Goal: Task Accomplishment & Management: Manage account settings

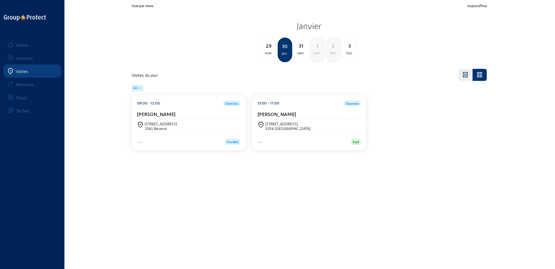
click at [19, 71] on div "Visites" at bounding box center [22, 70] width 12 height 5
click at [28, 44] on link "Home" at bounding box center [32, 44] width 58 height 13
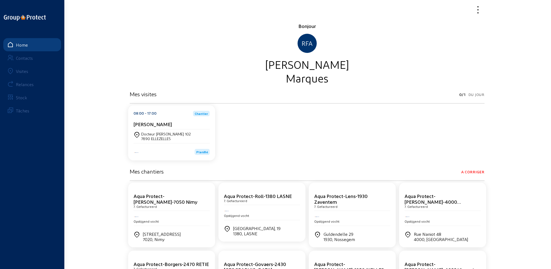
click at [16, 69] on div "Visites" at bounding box center [22, 70] width 12 height 5
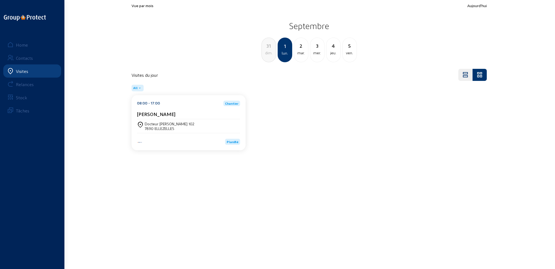
click at [270, 53] on div "dim." at bounding box center [269, 53] width 14 height 7
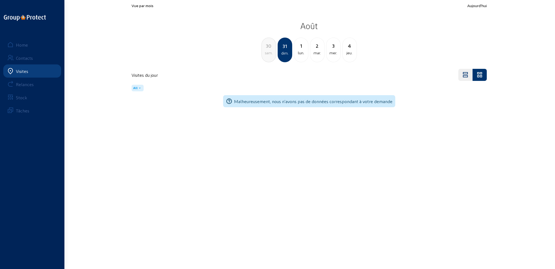
click at [270, 55] on div "sam." at bounding box center [269, 53] width 14 height 7
click at [270, 55] on div "ven." at bounding box center [269, 53] width 14 height 7
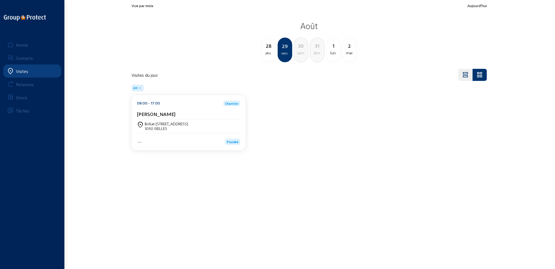
click at [160, 122] on div "Brillat-[STREET_ADDRESS]" at bounding box center [166, 123] width 43 height 5
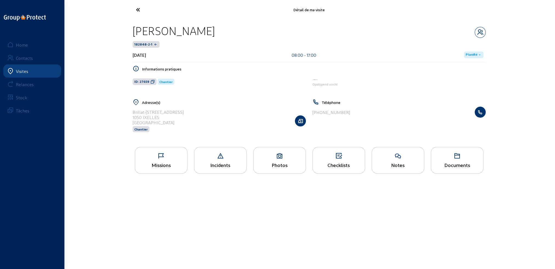
click at [162, 159] on div "Missions" at bounding box center [161, 160] width 53 height 27
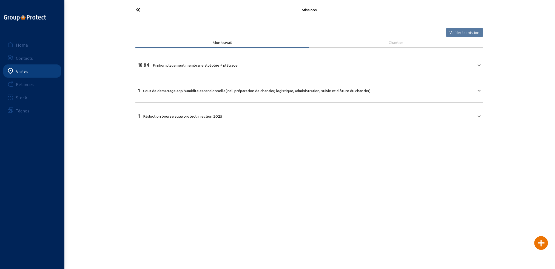
click at [469, 65] on mat-panel-title "18.84 Finition placement membrane alvéolée + plâtrage" at bounding box center [305, 64] width 335 height 6
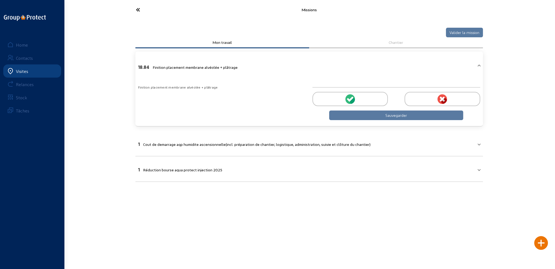
click at [352, 99] on icon at bounding box center [352, 100] width 6 height 7
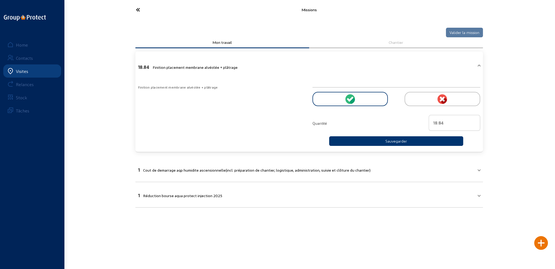
type input "19"
click at [474, 120] on input "19" at bounding box center [454, 122] width 42 height 7
click at [412, 141] on button "Sauvegarder" at bounding box center [396, 141] width 134 height 10
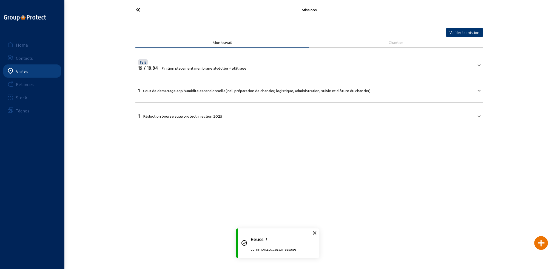
click at [225, 93] on mat-expansion-panel-header "1 Cout de demarrage aqp humidite ascensionnelle(incl. préparation de chantier, …" at bounding box center [308, 89] width 347 height 19
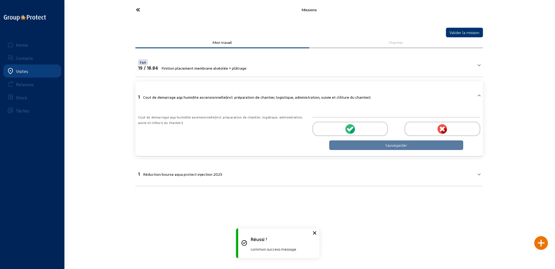
click at [358, 128] on div at bounding box center [349, 129] width 75 height 14
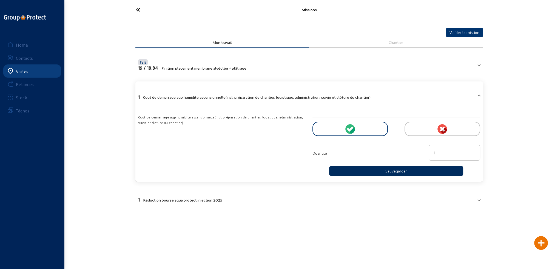
click at [390, 172] on button "Sauvegarder" at bounding box center [396, 171] width 134 height 10
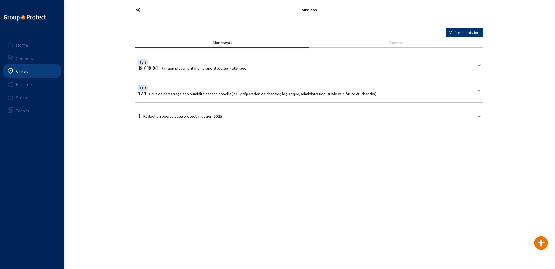
click at [177, 117] on div "1 Réduction bourse aqua protect injection 2025" at bounding box center [180, 115] width 84 height 5
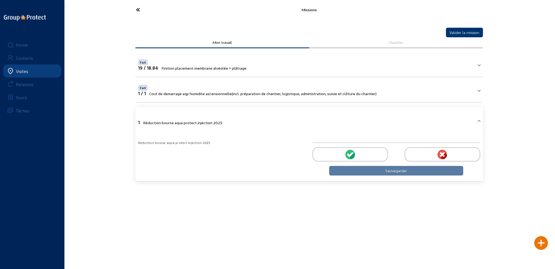
click at [357, 153] on div at bounding box center [349, 154] width 75 height 14
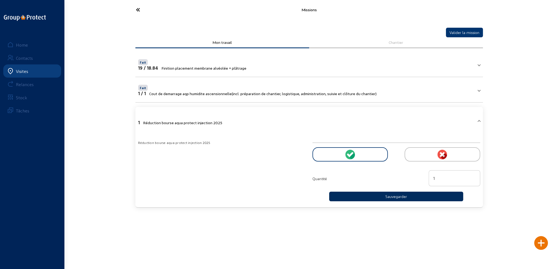
click at [381, 194] on button "Sauvegarder" at bounding box center [396, 196] width 134 height 10
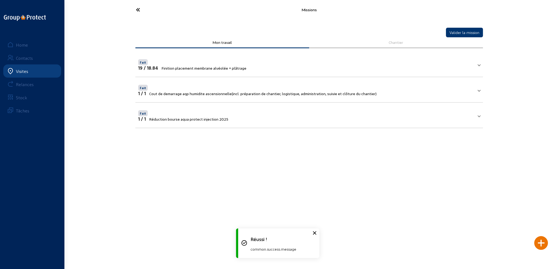
click at [537, 244] on div at bounding box center [541, 243] width 14 height 14
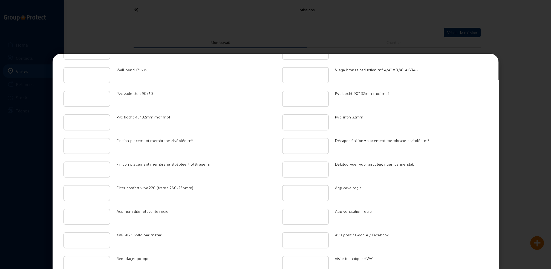
scroll to position [958, 0]
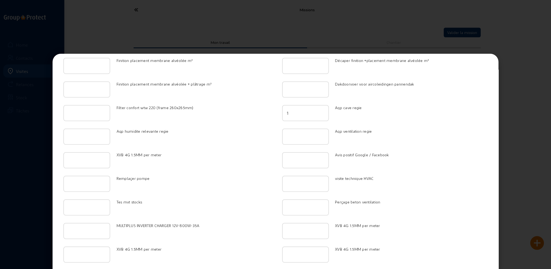
click at [320, 110] on input "1" at bounding box center [305, 113] width 37 height 7
click at [320, 110] on input "2" at bounding box center [305, 113] width 37 height 7
click at [320, 110] on input "3" at bounding box center [305, 113] width 37 height 7
type input "4"
click at [320, 110] on input "4" at bounding box center [305, 113] width 37 height 7
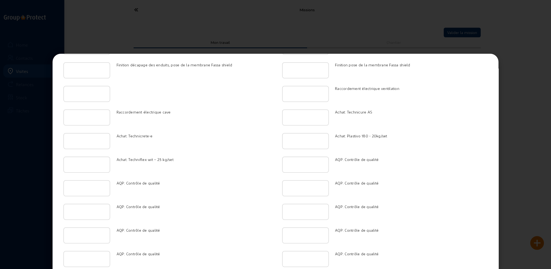
scroll to position [1317, 0]
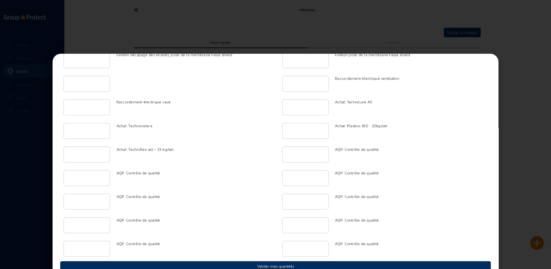
click at [271, 261] on button "Valider mes quantités" at bounding box center [275, 266] width 431 height 10
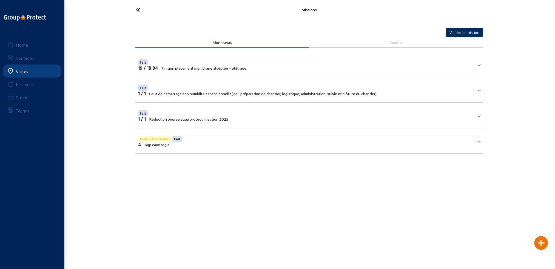
click at [468, 32] on button "Valider la mission" at bounding box center [464, 33] width 37 height 10
click at [138, 11] on icon at bounding box center [158, 10] width 50 height 10
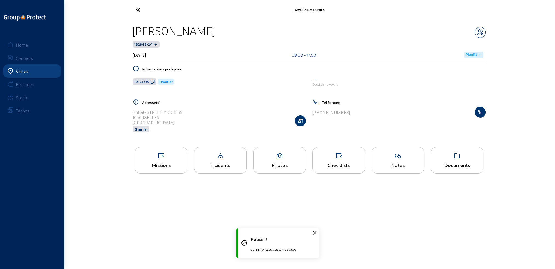
click at [472, 54] on span "Planifié" at bounding box center [471, 55] width 12 height 4
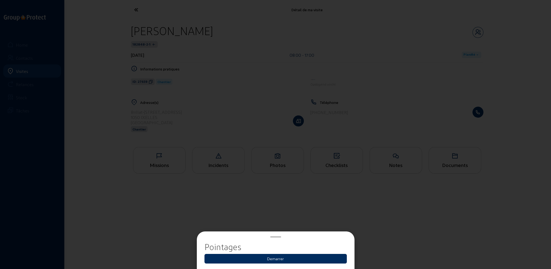
click at [283, 257] on button "Demarrer" at bounding box center [276, 259] width 142 height 10
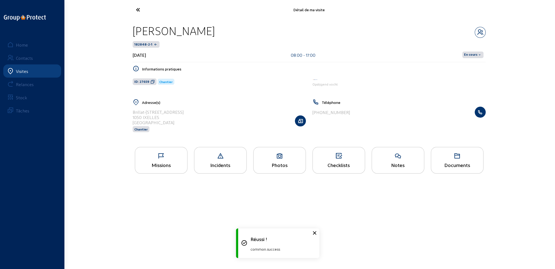
click at [470, 55] on span "En cours" at bounding box center [470, 55] width 13 height 4
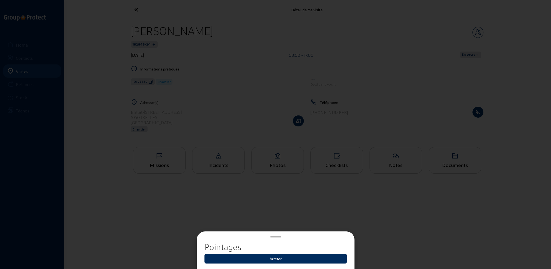
click at [275, 260] on button "Arrêter" at bounding box center [276, 259] width 142 height 10
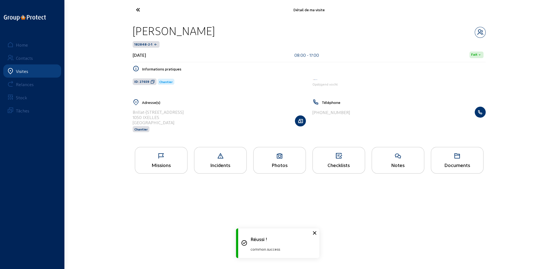
click at [137, 9] on icon at bounding box center [158, 10] width 50 height 10
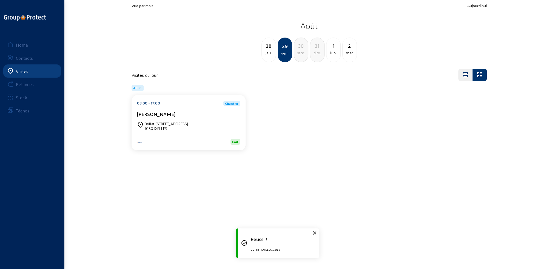
click at [268, 54] on div "jeu." at bounding box center [269, 53] width 14 height 7
click at [159, 127] on div "7000 MONS" at bounding box center [161, 128] width 32 height 5
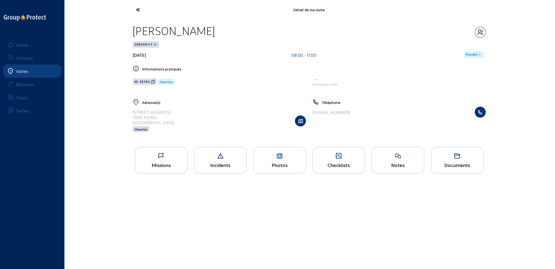
click at [172, 164] on div "Missions" at bounding box center [161, 165] width 52 height 6
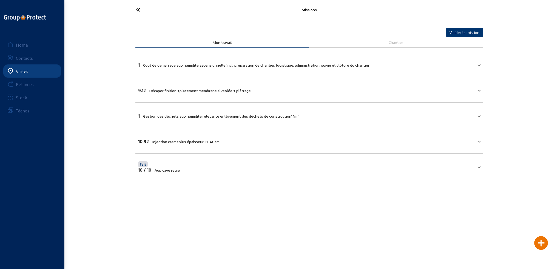
click at [300, 67] on mat-expansion-panel-header "1 Cout de demarrage aqp humidite ascensionnelle(incl. préparation de chantier, …" at bounding box center [308, 64] width 347 height 19
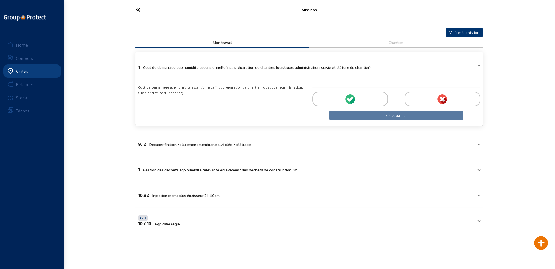
click at [351, 98] on icon at bounding box center [350, 98] width 5 height 5
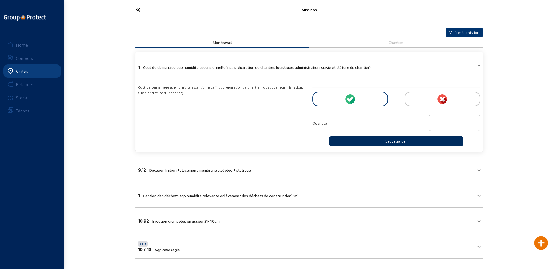
click at [370, 140] on button "Sauvegarder" at bounding box center [396, 141] width 134 height 10
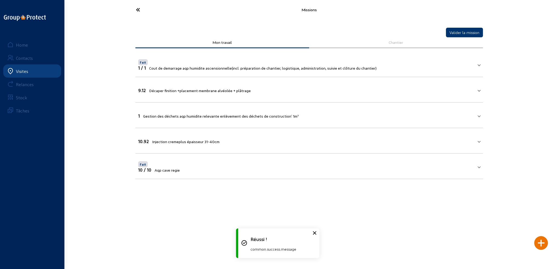
click at [245, 89] on span "Décaper finition +placement membrane alvéolée + plâtrage" at bounding box center [200, 90] width 102 height 5
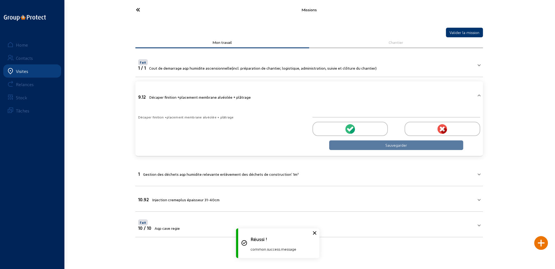
click at [367, 127] on div at bounding box center [349, 129] width 75 height 14
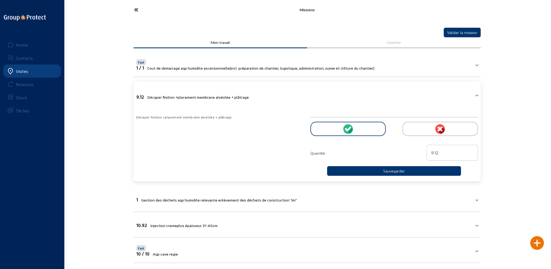
type input "10"
click at [471, 150] on input "10" at bounding box center [452, 152] width 42 height 7
click at [419, 169] on button "Sauvegarder" at bounding box center [394, 171] width 134 height 10
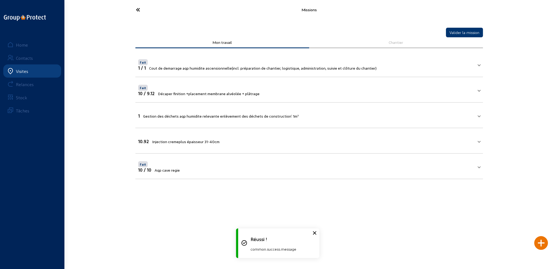
click at [247, 115] on span "Gestion des déchets aqp humidite relevante enlèvement des déchets de constructi…" at bounding box center [221, 116] width 156 height 5
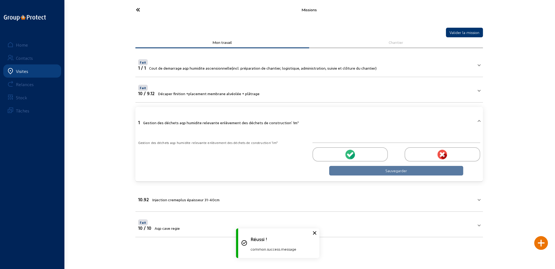
click at [365, 152] on div at bounding box center [349, 154] width 75 height 14
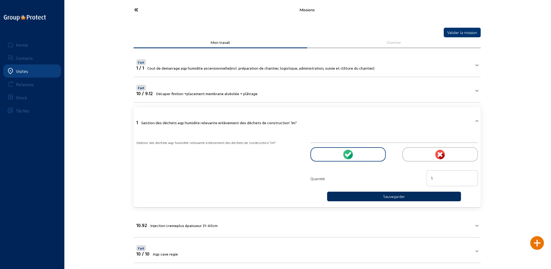
click at [389, 197] on button "Sauvegarder" at bounding box center [394, 196] width 134 height 10
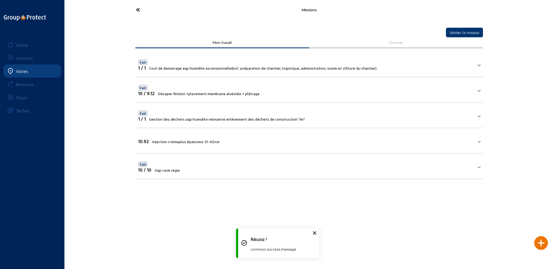
click at [264, 145] on mat-expansion-panel-header "10.92 Injection cremeplus épaisseur 31-40cm" at bounding box center [308, 140] width 347 height 19
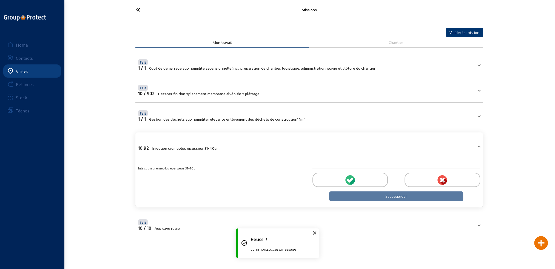
click at [380, 180] on div at bounding box center [349, 180] width 75 height 14
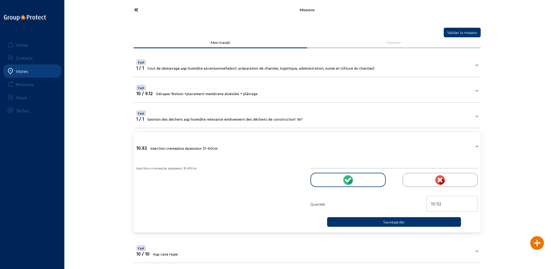
type input "11"
drag, startPoint x: 470, startPoint y: 202, endPoint x: 468, endPoint y: 203, distance: 3.0
click at [470, 202] on input "11" at bounding box center [452, 203] width 42 height 7
click at [420, 221] on button "Sauvegarder" at bounding box center [394, 222] width 134 height 10
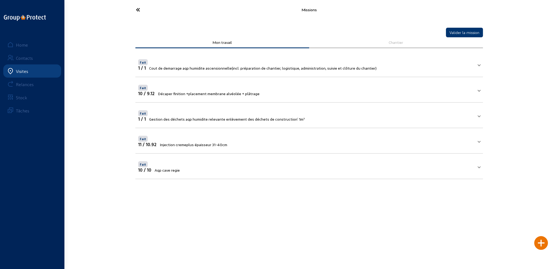
click at [179, 168] on span "Aqp cave regie" at bounding box center [166, 170] width 25 height 5
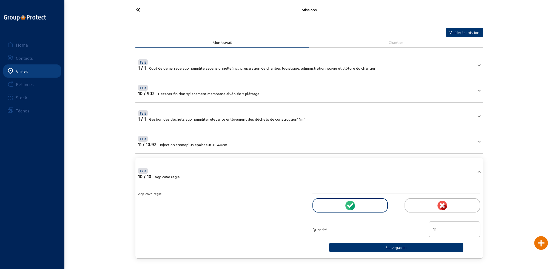
click at [473, 227] on input "11" at bounding box center [454, 229] width 42 height 7
click at [473, 227] on input "12" at bounding box center [454, 229] width 42 height 7
click at [473, 227] on input "13" at bounding box center [454, 229] width 42 height 7
type input "14"
click at [473, 227] on input "14" at bounding box center [454, 229] width 42 height 7
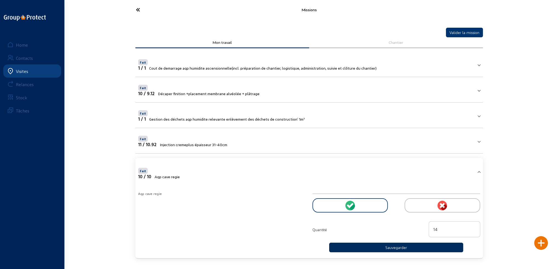
click at [397, 246] on button "Sauvegarder" at bounding box center [396, 247] width 134 height 10
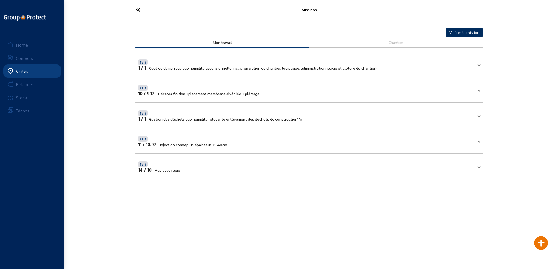
click at [462, 31] on button "Valider la mission" at bounding box center [464, 33] width 37 height 10
click at [139, 10] on icon at bounding box center [158, 10] width 50 height 10
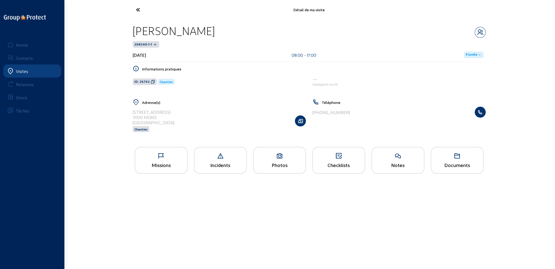
click at [470, 54] on span "Planifié" at bounding box center [471, 55] width 12 height 4
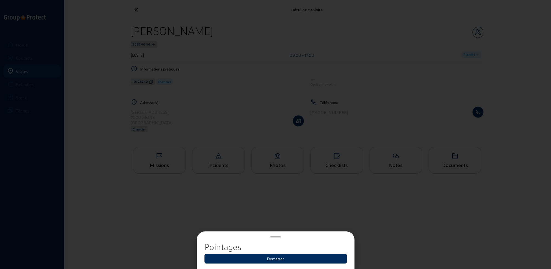
click at [286, 257] on button "Demarrer" at bounding box center [276, 259] width 142 height 10
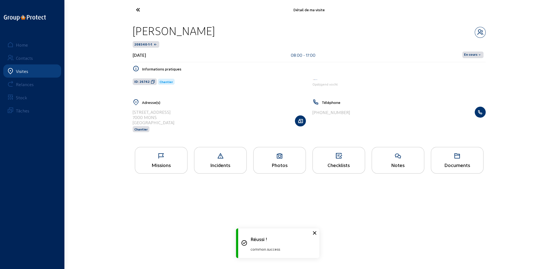
click at [473, 54] on span "En cours" at bounding box center [470, 55] width 13 height 4
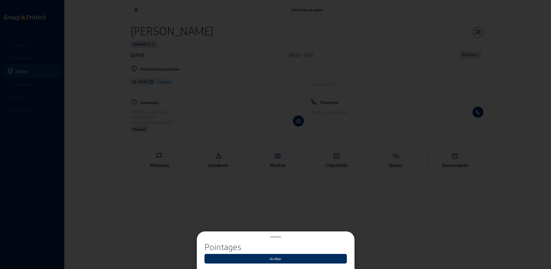
click at [276, 259] on button "Arrêter" at bounding box center [276, 259] width 142 height 10
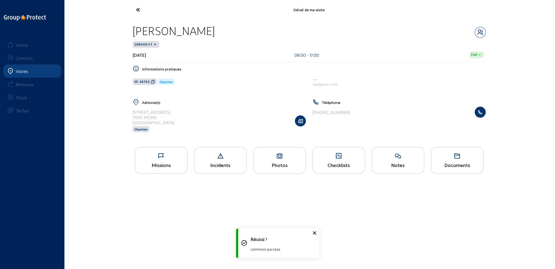
click at [138, 8] on icon at bounding box center [158, 10] width 50 height 10
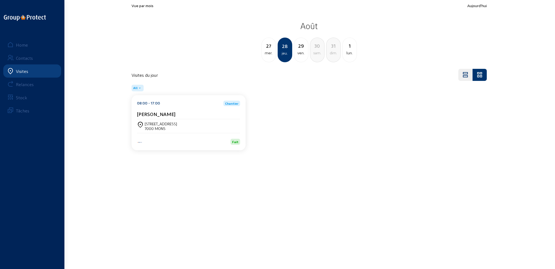
click at [266, 56] on div "27 mer." at bounding box center [268, 50] width 15 height 25
click at [202, 110] on div "08:00 - 17:00 [PERSON_NAME]" at bounding box center [188, 110] width 103 height 19
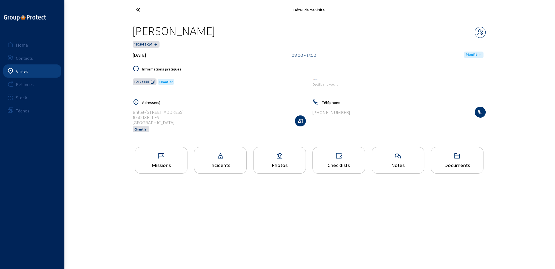
click at [172, 174] on li "Missions" at bounding box center [160, 162] width 59 height 30
click at [172, 162] on div "Missions" at bounding box center [161, 160] width 53 height 27
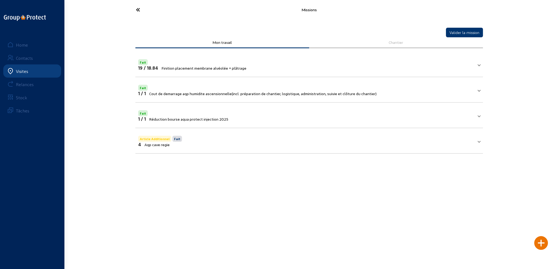
click at [138, 10] on icon at bounding box center [158, 10] width 50 height 10
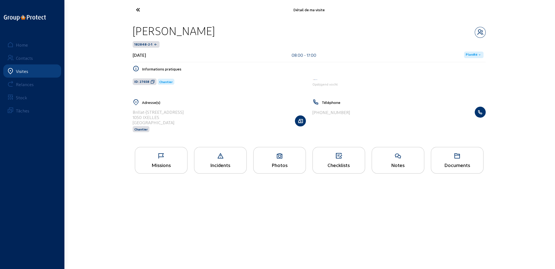
click at [474, 53] on span "Planifié" at bounding box center [471, 55] width 12 height 4
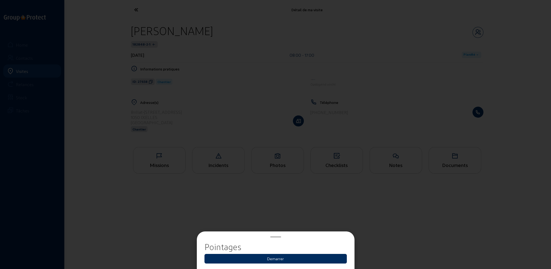
click at [297, 259] on button "Demarrer" at bounding box center [276, 259] width 142 height 10
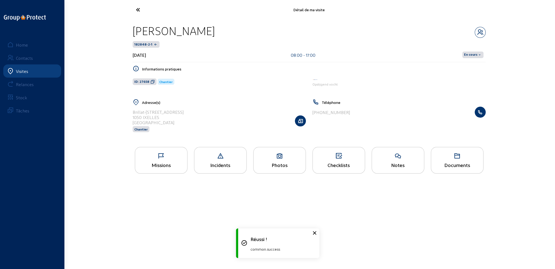
click at [475, 56] on span "En cours" at bounding box center [470, 55] width 13 height 4
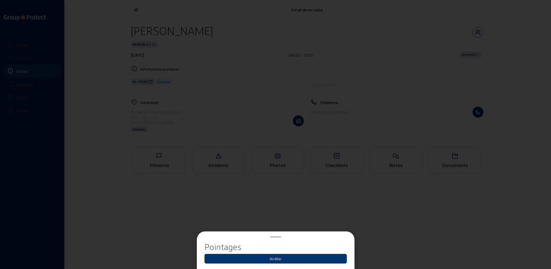
click at [278, 259] on button "Arrêter" at bounding box center [276, 259] width 142 height 10
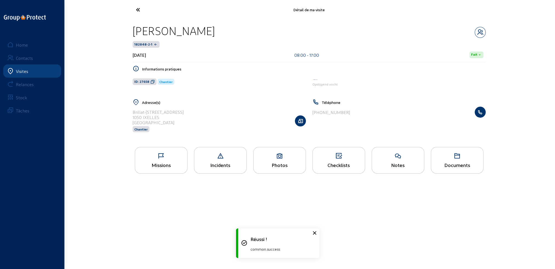
click at [136, 7] on icon at bounding box center [158, 10] width 50 height 10
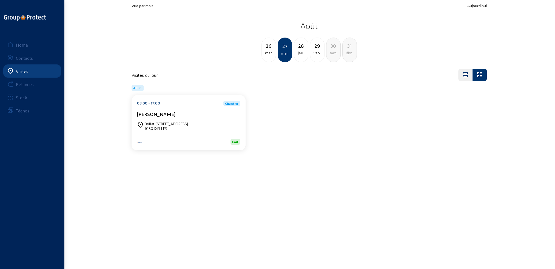
click at [269, 43] on div "26" at bounding box center [269, 46] width 14 height 8
click at [169, 127] on div "1780 WEMMEL" at bounding box center [157, 128] width 25 height 5
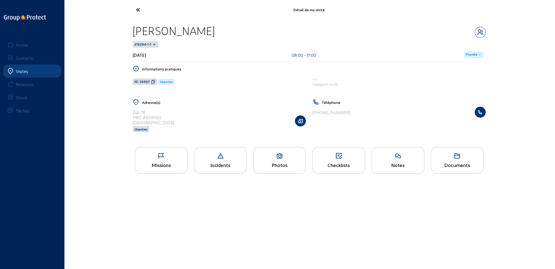
click at [169, 165] on div "Missions" at bounding box center [161, 165] width 52 height 6
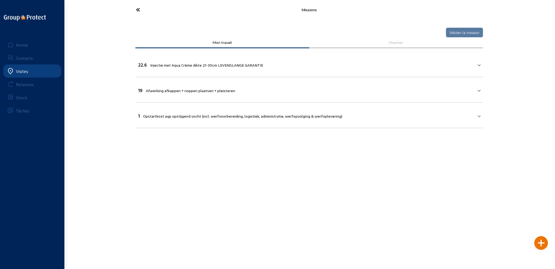
click at [207, 63] on span "Injectie met Aqua Crème dikte 21-30cm LEVENSLANGE GARANTIE" at bounding box center [206, 65] width 113 height 5
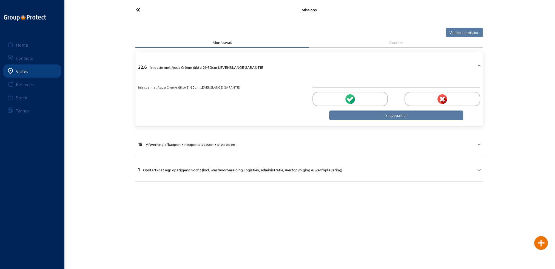
click at [349, 99] on icon at bounding box center [350, 98] width 5 height 5
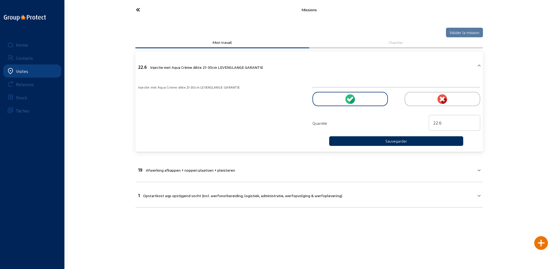
click at [386, 142] on button "Sauvegarder" at bounding box center [396, 141] width 134 height 10
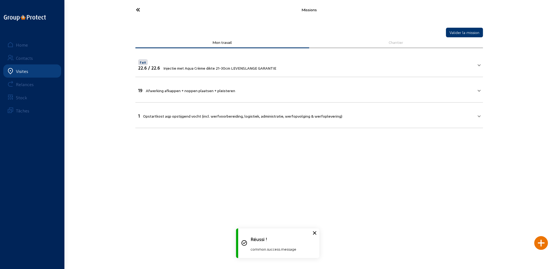
click at [242, 91] on mat-panel-title "19 Afwerking afkappen + noppen plaatsen + pleisteren" at bounding box center [305, 90] width 335 height 6
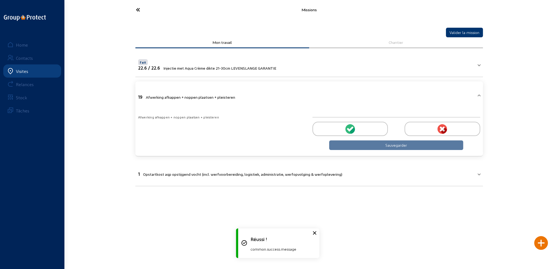
click at [363, 124] on div at bounding box center [349, 129] width 75 height 14
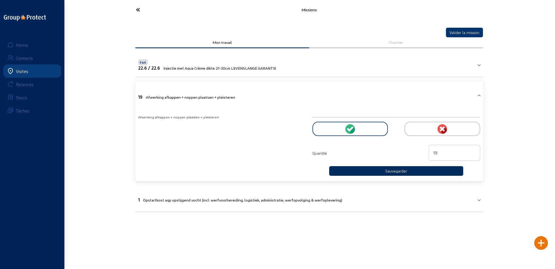
click at [389, 170] on button "Sauvegarder" at bounding box center [396, 171] width 134 height 10
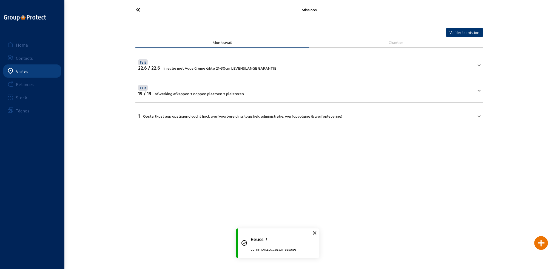
click at [251, 114] on span "Opstartkost aqp opstijgend vocht (incl. werfvoorbereiding, logistiek, administr…" at bounding box center [242, 116] width 199 height 5
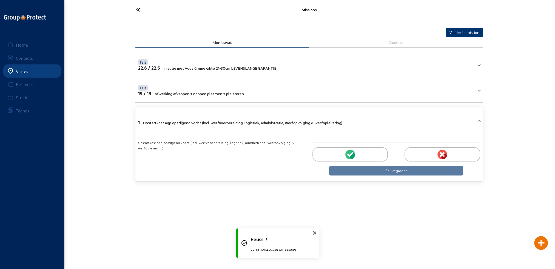
click at [356, 151] on div at bounding box center [349, 154] width 75 height 14
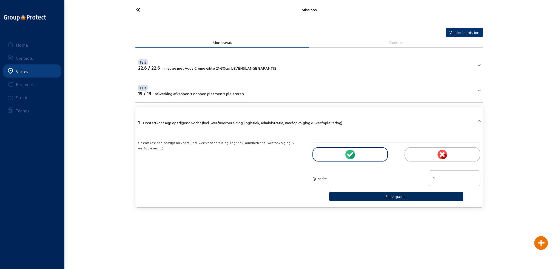
click at [385, 197] on button "Sauvegarder" at bounding box center [396, 196] width 134 height 10
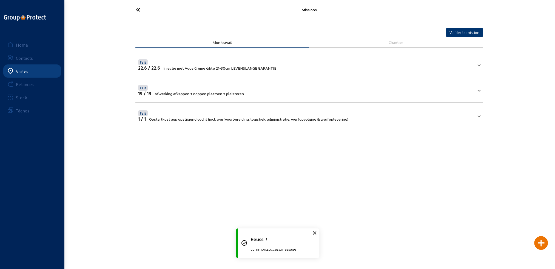
click at [540, 242] on div at bounding box center [541, 243] width 14 height 14
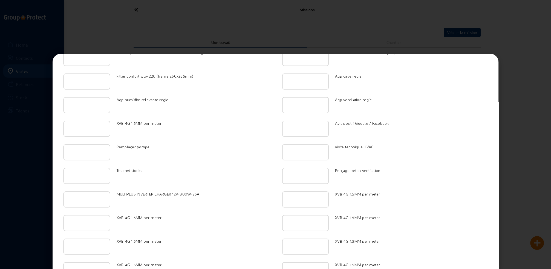
scroll to position [963, 0]
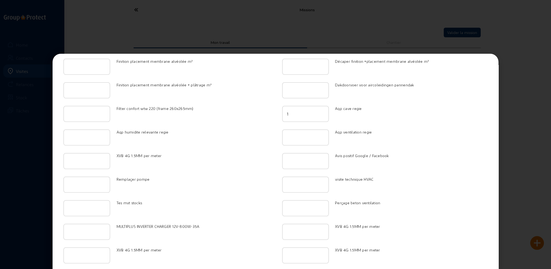
click at [320, 110] on input "1" at bounding box center [305, 113] width 37 height 7
click at [320, 110] on input "2" at bounding box center [305, 113] width 37 height 7
click at [320, 110] on input "3" at bounding box center [305, 113] width 37 height 7
type input "4"
click at [320, 110] on input "4" at bounding box center [305, 113] width 37 height 7
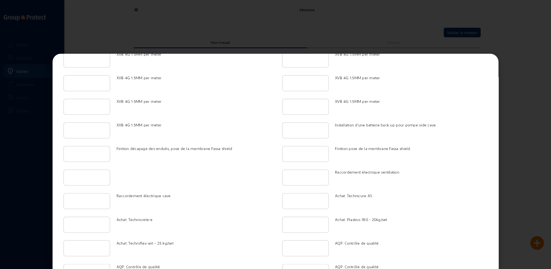
scroll to position [1323, 0]
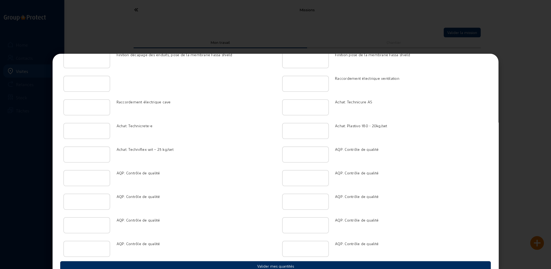
click at [266, 261] on button "Valider mes quantités" at bounding box center [275, 266] width 431 height 10
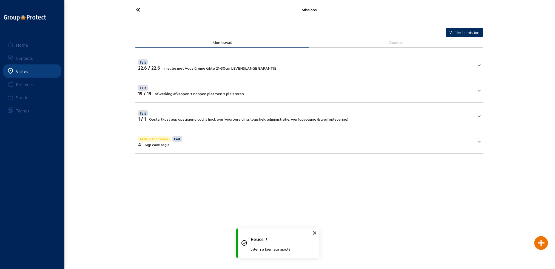
click at [466, 33] on button "Valider la mission" at bounding box center [464, 33] width 37 height 10
click at [137, 7] on icon at bounding box center [158, 10] width 50 height 10
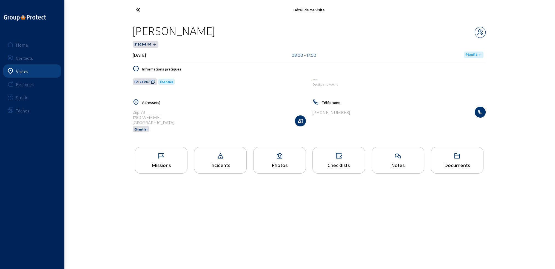
click at [474, 53] on span "Planifié" at bounding box center [471, 55] width 12 height 4
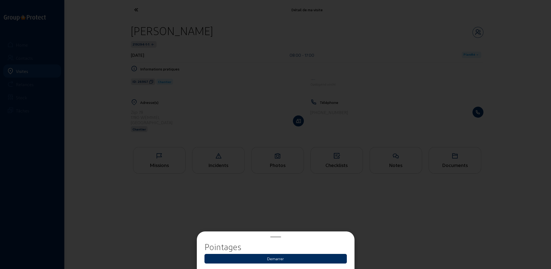
click at [273, 260] on button "Demarrer" at bounding box center [276, 259] width 142 height 10
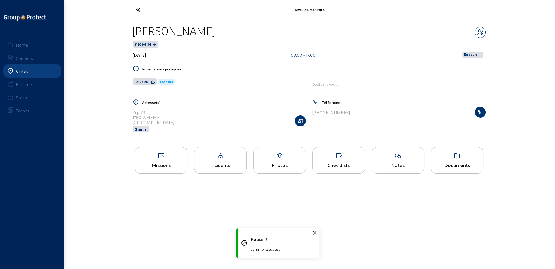
click at [472, 55] on span "En cours" at bounding box center [470, 55] width 13 height 4
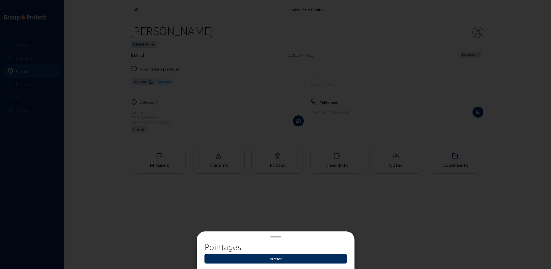
click at [277, 258] on button "Arrêter" at bounding box center [276, 259] width 142 height 10
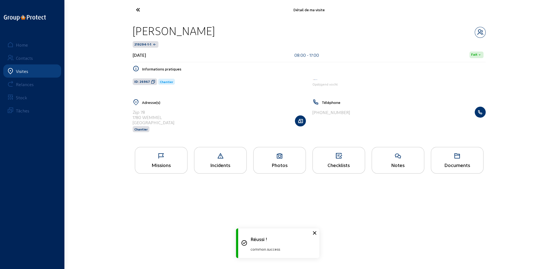
click at [137, 7] on icon at bounding box center [158, 10] width 50 height 10
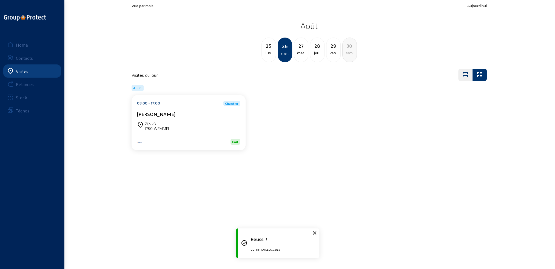
click at [268, 48] on div "25" at bounding box center [269, 46] width 14 height 8
click at [184, 121] on div "Zijp 78 1780 WEMMEL" at bounding box center [188, 125] width 103 height 9
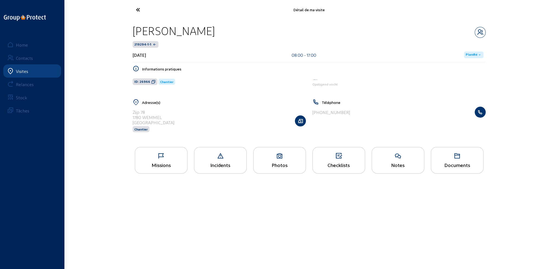
click at [170, 156] on icon at bounding box center [161, 156] width 52 height 7
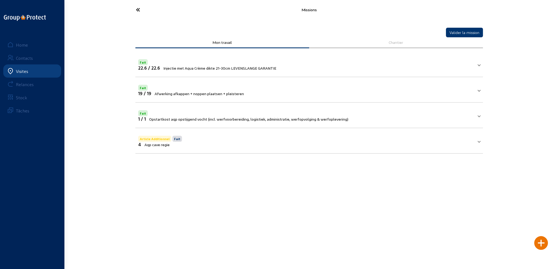
click at [138, 8] on icon at bounding box center [158, 10] width 50 height 10
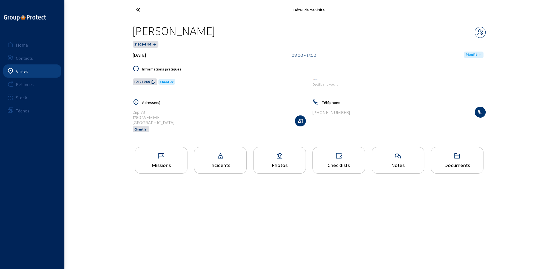
click at [472, 53] on span "Planifié" at bounding box center [471, 55] width 12 height 4
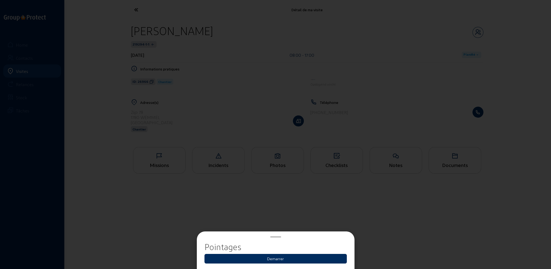
click at [295, 259] on button "Demarrer" at bounding box center [276, 259] width 142 height 10
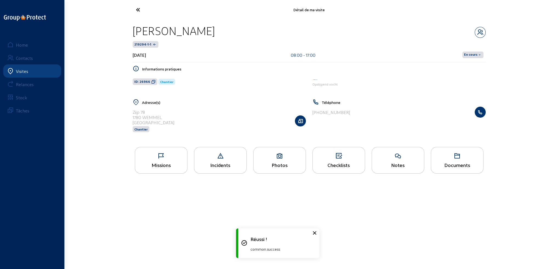
click at [470, 53] on span "En cours" at bounding box center [470, 55] width 13 height 4
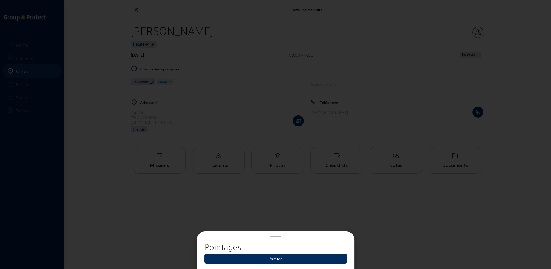
click at [276, 260] on button "Arrêter" at bounding box center [276, 259] width 142 height 10
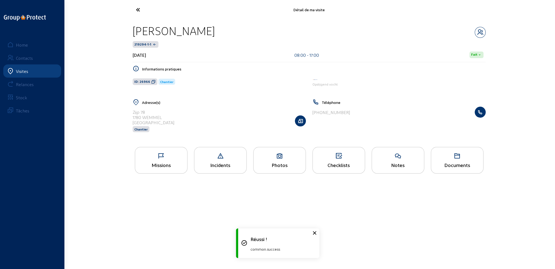
click at [141, 9] on icon at bounding box center [158, 10] width 50 height 10
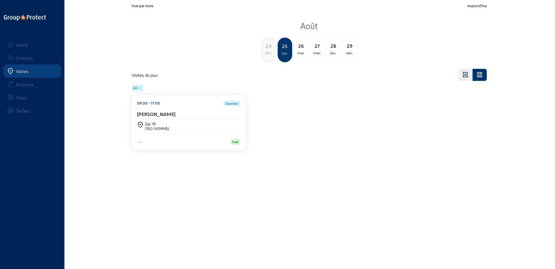
click at [270, 57] on div "24 dim." at bounding box center [268, 50] width 15 height 25
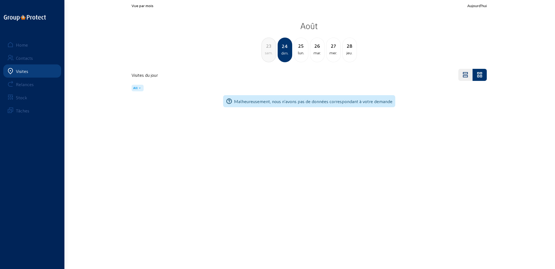
click at [270, 57] on div "23 sam." at bounding box center [268, 50] width 15 height 25
click at [270, 57] on div "22 ven." at bounding box center [268, 50] width 15 height 25
click at [271, 56] on div "21 jeu." at bounding box center [268, 50] width 15 height 25
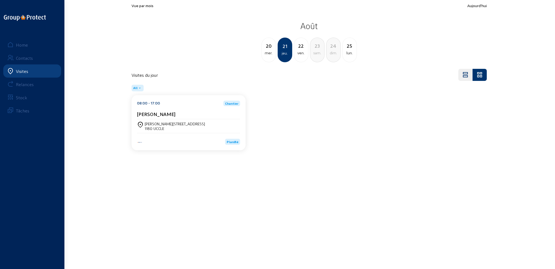
click at [179, 108] on div "08:00 - 17:00 [PERSON_NAME]" at bounding box center [188, 110] width 103 height 19
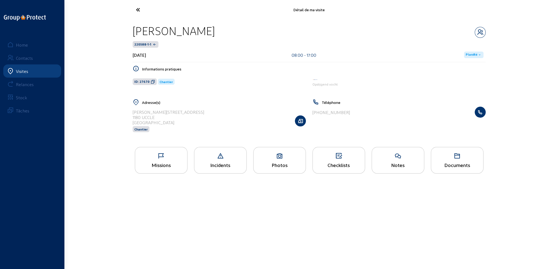
click at [160, 164] on div "Missions" at bounding box center [161, 165] width 52 height 6
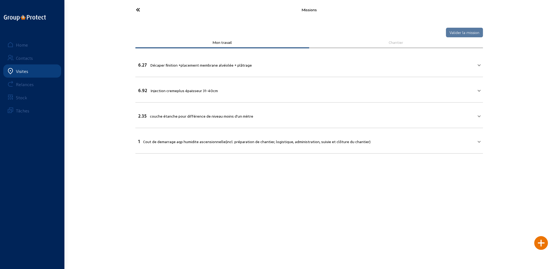
click at [168, 64] on span "Décaper finition +placement membrane alvéolée + plâtrage" at bounding box center [201, 65] width 102 height 5
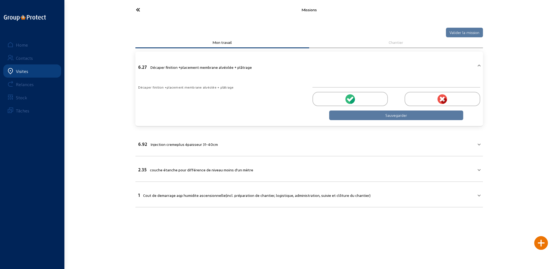
click at [384, 99] on div at bounding box center [349, 99] width 75 height 14
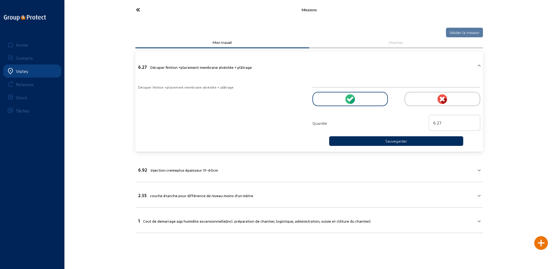
click at [381, 139] on button "Sauvegarder" at bounding box center [396, 141] width 134 height 10
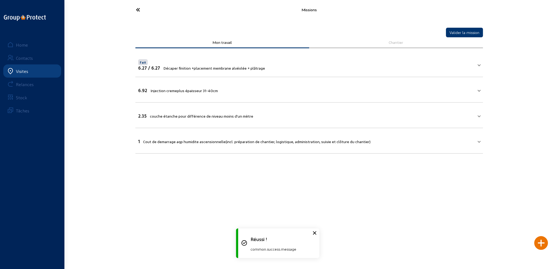
click at [308, 94] on mat-expansion-panel-header "6.92 Injection cremeplus épaisseur 31-40cm" at bounding box center [308, 89] width 347 height 19
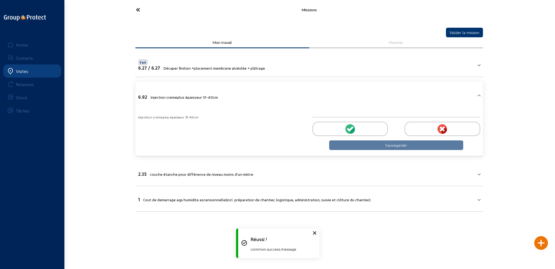
click at [371, 128] on div at bounding box center [349, 129] width 75 height 14
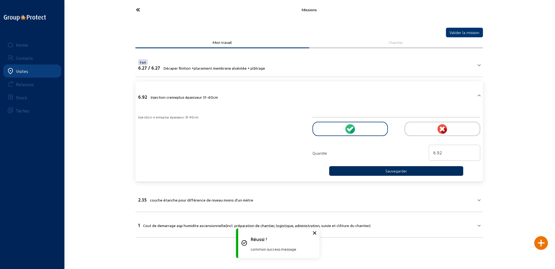
click at [383, 166] on button "Sauvegarder" at bounding box center [396, 171] width 134 height 10
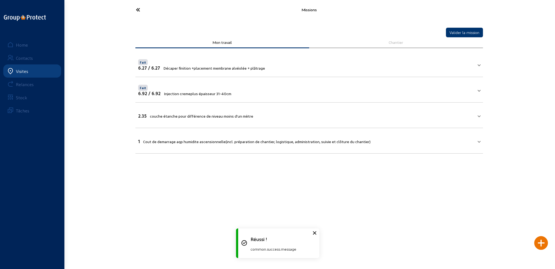
click at [300, 115] on mat-panel-title "2.35 couche étanche pour différence de niveau moins d'un mètre" at bounding box center [305, 115] width 335 height 6
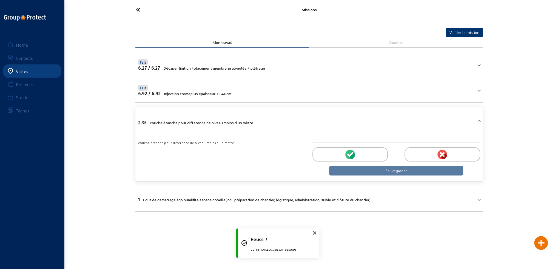
click at [355, 154] on div at bounding box center [349, 154] width 75 height 14
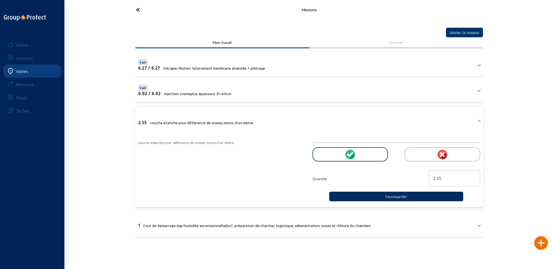
click at [387, 196] on button "Sauvegarder" at bounding box center [396, 196] width 134 height 10
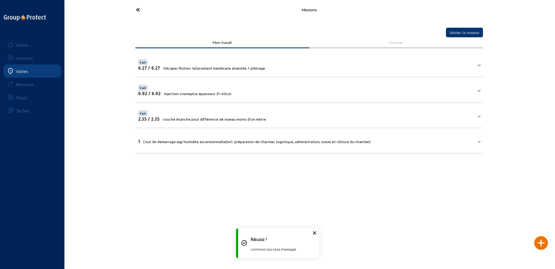
click at [316, 139] on span "Cout de demarrage aqp humidite ascensionnelle(incl. préparation de chantier, lo…" at bounding box center [256, 141] width 227 height 5
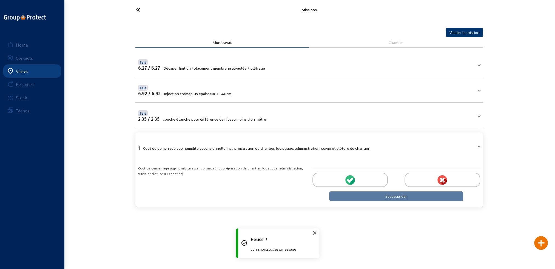
click at [359, 184] on div at bounding box center [349, 180] width 75 height 14
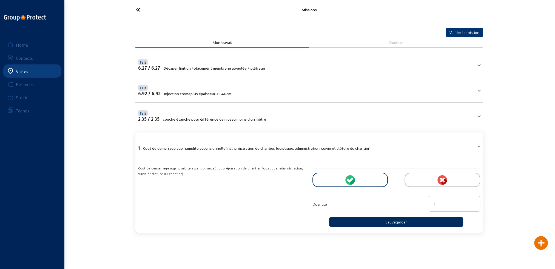
click at [384, 222] on button "Sauvegarder" at bounding box center [396, 222] width 134 height 10
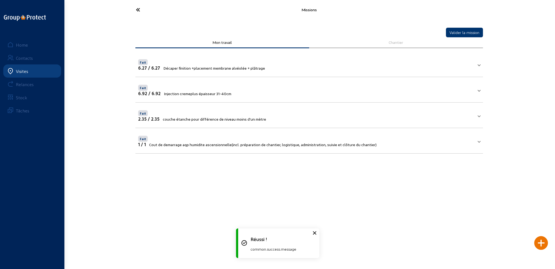
click at [539, 242] on div at bounding box center [541, 243] width 14 height 14
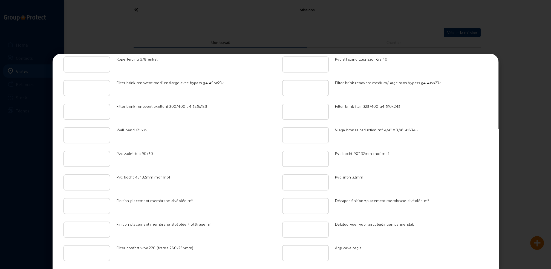
scroll to position [836, 0]
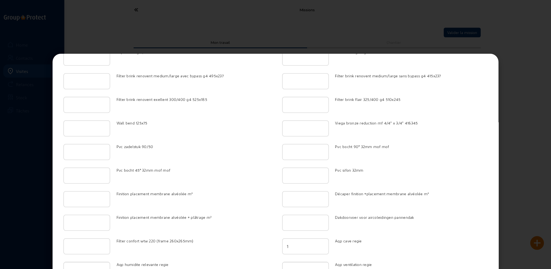
click at [321, 243] on input "1" at bounding box center [305, 246] width 37 height 7
click at [321, 243] on input "2" at bounding box center [305, 246] width 37 height 7
click at [321, 243] on input "3" at bounding box center [305, 246] width 37 height 7
type input "4"
click at [321, 243] on input "4" at bounding box center [305, 246] width 37 height 7
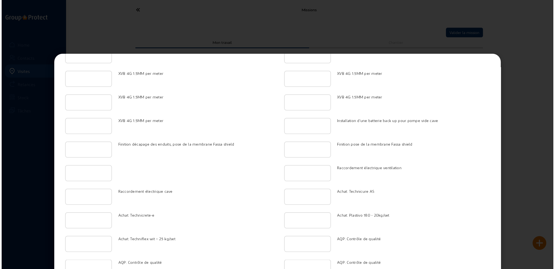
scroll to position [1328, 0]
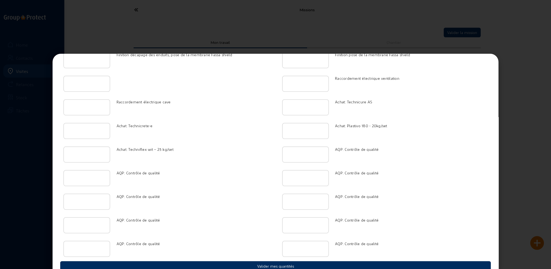
click at [280, 261] on button "Valider mes quantités" at bounding box center [275, 266] width 431 height 10
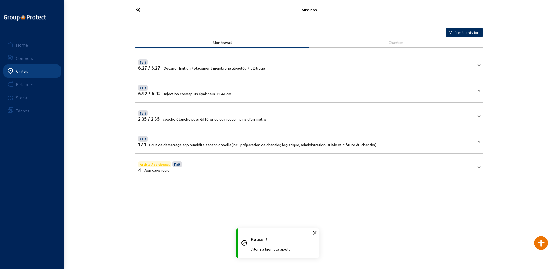
click at [461, 33] on button "Valider la mission" at bounding box center [464, 33] width 37 height 10
click at [137, 9] on icon at bounding box center [158, 10] width 50 height 10
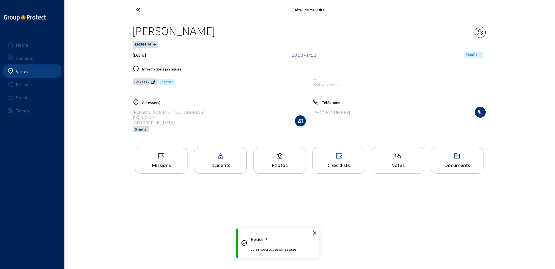
click at [470, 54] on span "Planifié" at bounding box center [471, 55] width 12 height 4
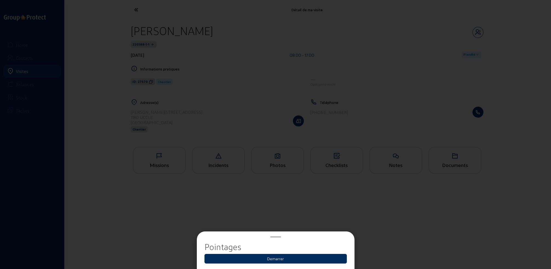
click at [282, 260] on button "Demarrer" at bounding box center [276, 259] width 142 height 10
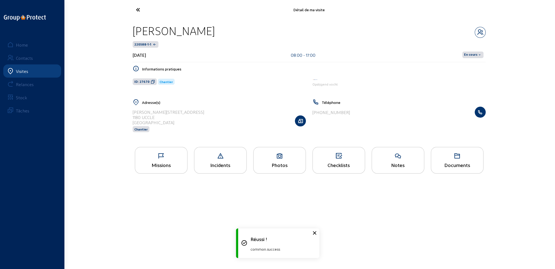
click at [471, 54] on span "En cours" at bounding box center [470, 55] width 13 height 4
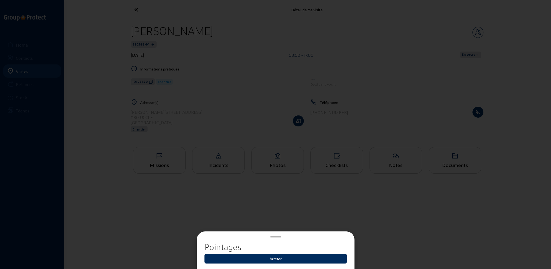
click at [275, 259] on button "Arrêter" at bounding box center [276, 259] width 142 height 10
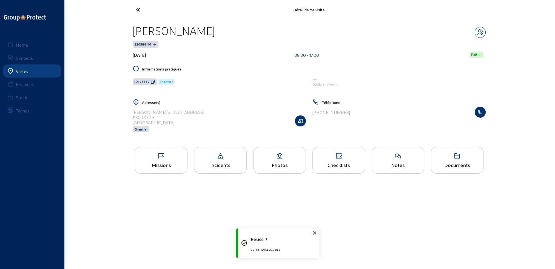
click at [137, 8] on icon at bounding box center [158, 10] width 50 height 10
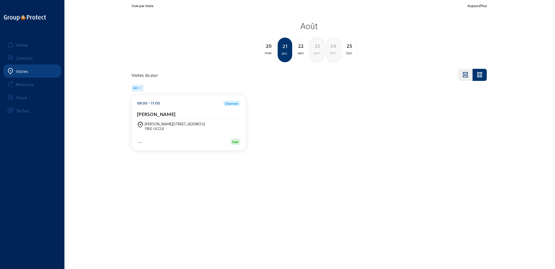
click at [271, 52] on div "mer." at bounding box center [269, 53] width 14 height 7
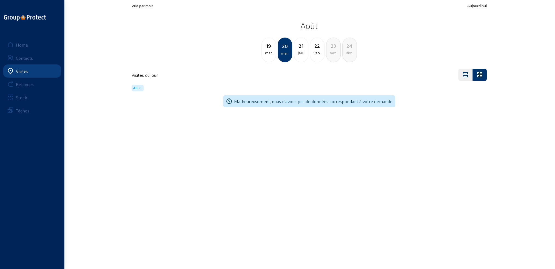
click at [271, 51] on div "mar." at bounding box center [269, 53] width 14 height 7
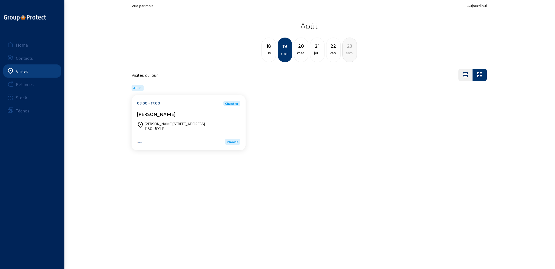
click at [171, 128] on div "1180 UCCLE" at bounding box center [175, 128] width 60 height 5
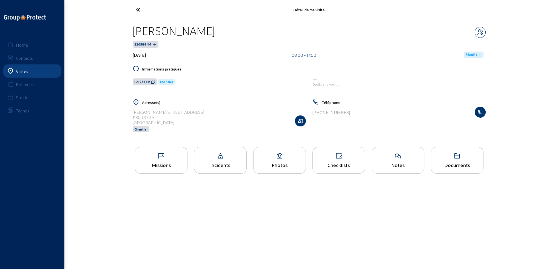
click at [172, 157] on icon at bounding box center [161, 156] width 52 height 7
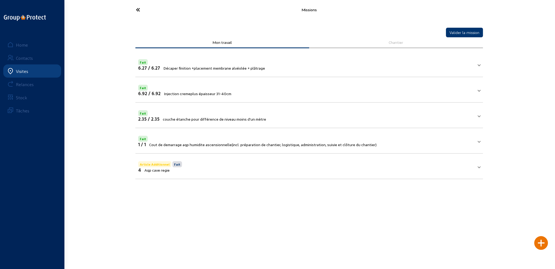
click at [137, 7] on icon at bounding box center [158, 10] width 50 height 10
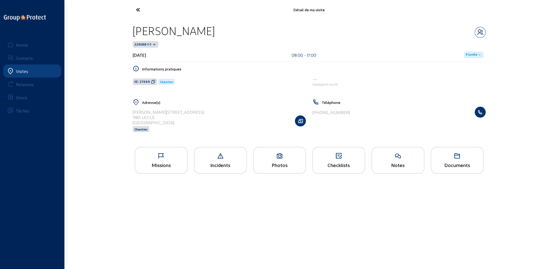
click at [471, 54] on span "Planifié" at bounding box center [471, 55] width 12 height 4
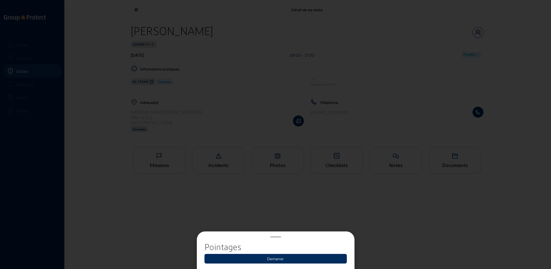
click at [292, 257] on button "Demarrer" at bounding box center [276, 259] width 142 height 10
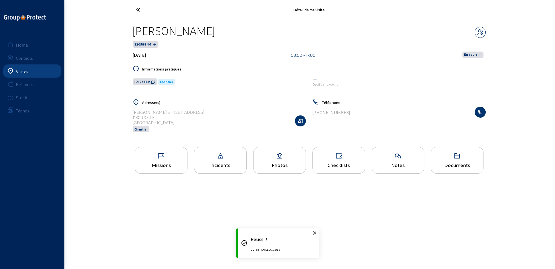
click at [470, 54] on span "En cours" at bounding box center [470, 55] width 13 height 4
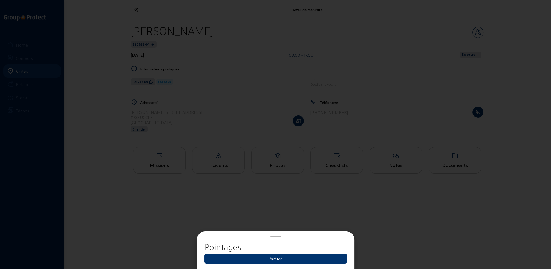
drag, startPoint x: 277, startPoint y: 260, endPoint x: 282, endPoint y: 265, distance: 7.6
click at [277, 260] on button "Arrêter" at bounding box center [276, 259] width 142 height 10
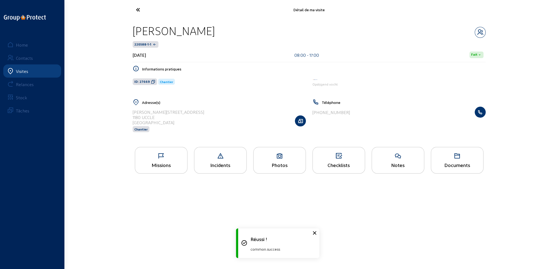
click at [137, 7] on icon at bounding box center [158, 10] width 50 height 10
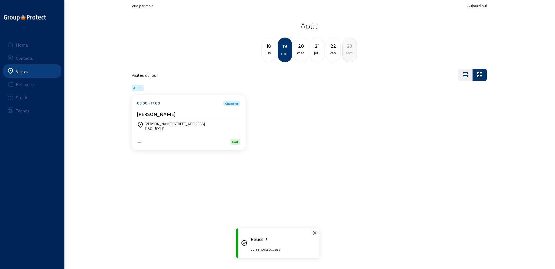
click at [269, 53] on div "lun." at bounding box center [269, 53] width 14 height 7
click at [182, 113] on div "[PERSON_NAME]" at bounding box center [188, 114] width 103 height 6
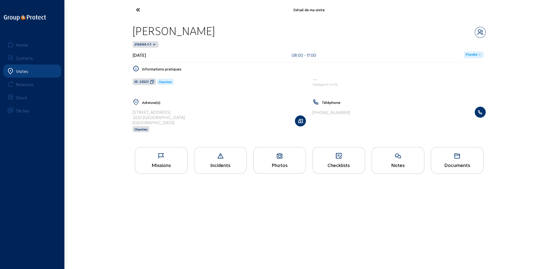
click at [174, 153] on icon at bounding box center [161, 156] width 52 height 7
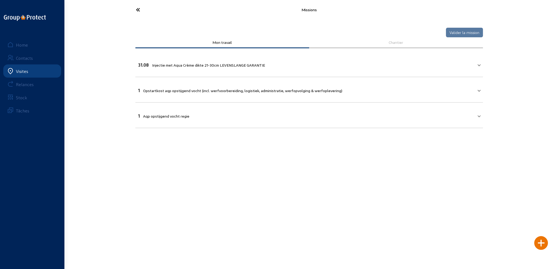
click at [184, 66] on span "Injectie met Aqua Crème dikte 21-30cm LEVENSLANGE GARANTIE" at bounding box center [208, 65] width 113 height 5
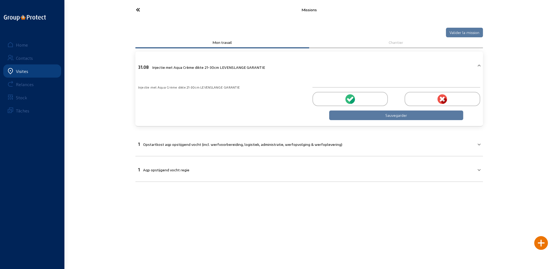
click at [366, 99] on div at bounding box center [349, 99] width 75 height 14
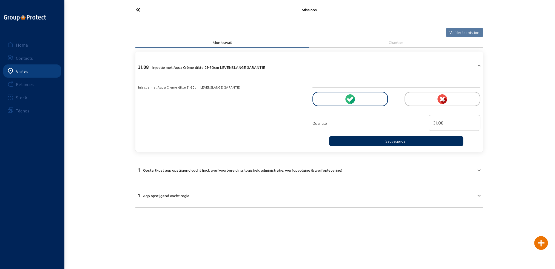
click at [376, 140] on button "Sauvegarder" at bounding box center [396, 141] width 134 height 10
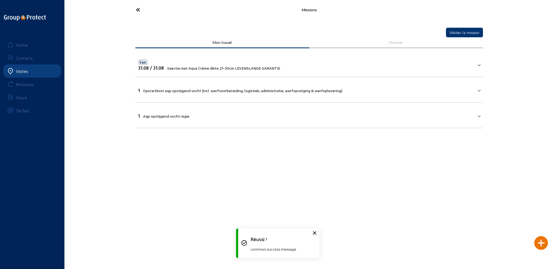
click at [294, 93] on mat-expansion-panel-header "1 Opstartkost aqp opstijgend vocht (incl. werfvoorbereiding, logistiek, adminis…" at bounding box center [308, 89] width 347 height 19
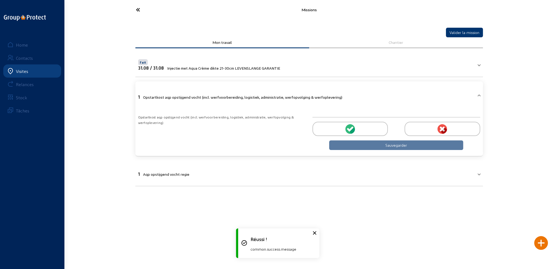
click at [363, 127] on div at bounding box center [349, 129] width 75 height 14
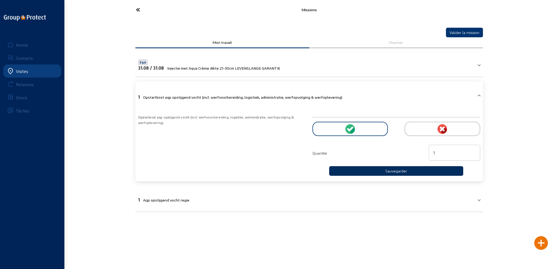
click at [395, 171] on button "Sauvegarder" at bounding box center [396, 171] width 134 height 10
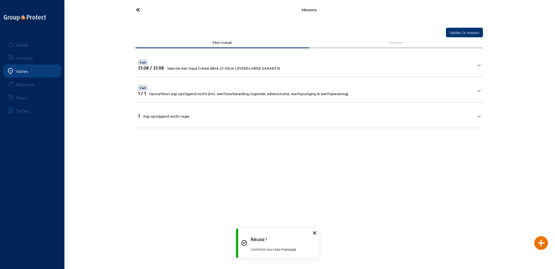
click at [259, 117] on mat-panel-title "1 Aqp opstijgend vocht regie" at bounding box center [305, 115] width 335 height 6
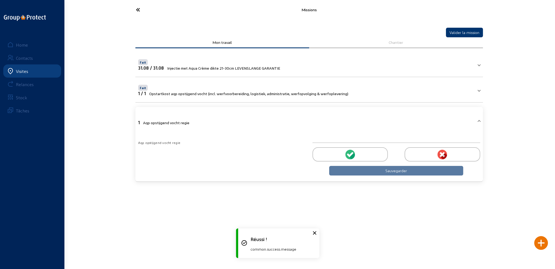
click at [375, 154] on div at bounding box center [349, 154] width 75 height 14
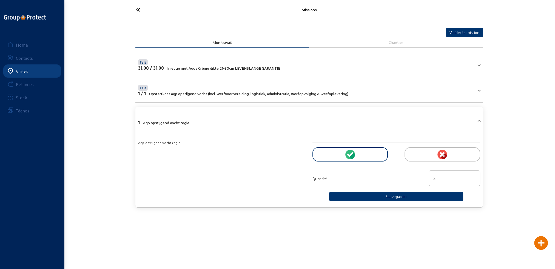
click at [473, 176] on input "2" at bounding box center [454, 178] width 42 height 7
click at [473, 176] on input "3" at bounding box center [454, 178] width 42 height 7
click at [473, 176] on input "4" at bounding box center [454, 178] width 42 height 7
type input "5"
click at [473, 176] on input "5" at bounding box center [454, 178] width 42 height 7
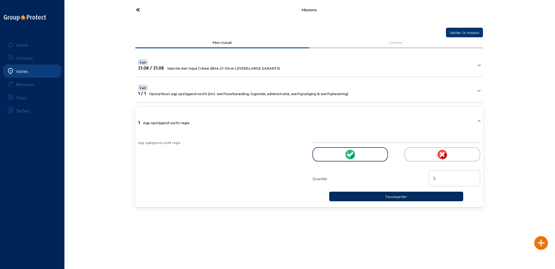
click at [423, 197] on button "Sauvegarder" at bounding box center [396, 196] width 134 height 10
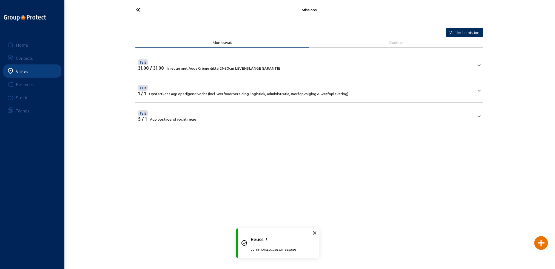
click at [467, 33] on button "Valider la mission" at bounding box center [464, 33] width 37 height 10
click at [138, 8] on icon at bounding box center [158, 10] width 50 height 10
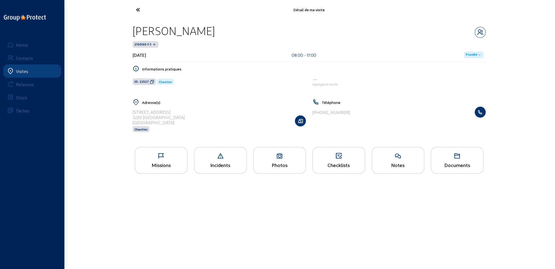
click at [468, 54] on span "Planifié" at bounding box center [471, 55] width 12 height 4
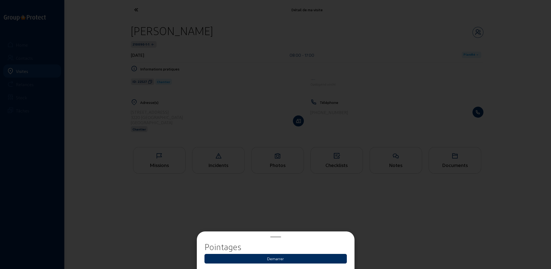
click at [280, 258] on button "Demarrer" at bounding box center [276, 259] width 142 height 10
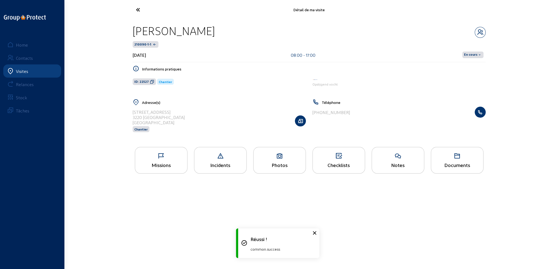
click at [469, 54] on span "En cours" at bounding box center [470, 55] width 13 height 4
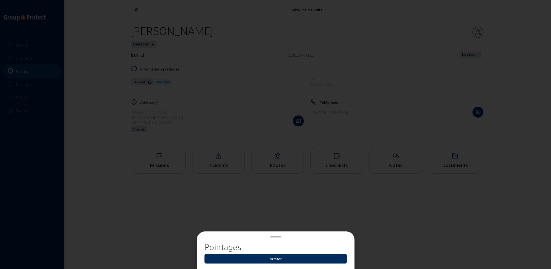
click at [277, 259] on button "Arrêter" at bounding box center [276, 259] width 142 height 10
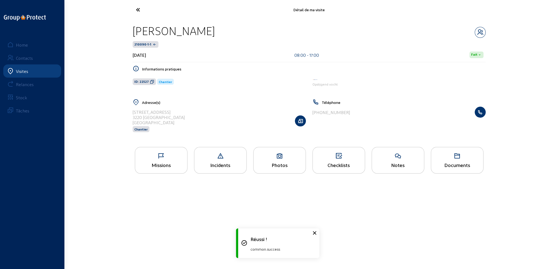
click at [136, 8] on icon at bounding box center [158, 10] width 50 height 10
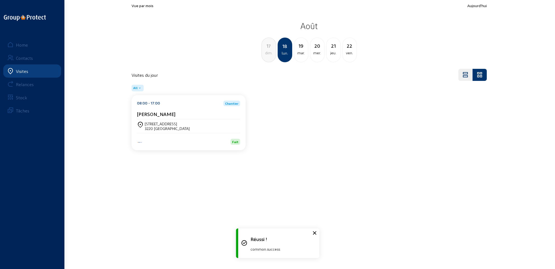
click at [269, 54] on div "dim." at bounding box center [269, 53] width 14 height 7
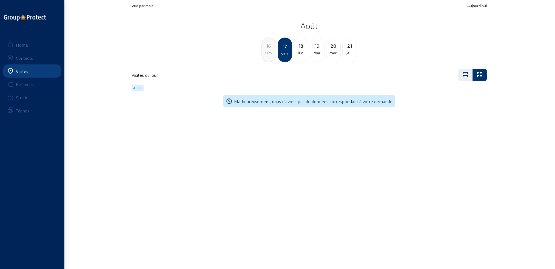
click at [270, 53] on div "sam." at bounding box center [269, 53] width 14 height 7
click at [270, 53] on div "ven." at bounding box center [269, 53] width 14 height 7
click at [271, 53] on div "jeu." at bounding box center [269, 53] width 14 height 7
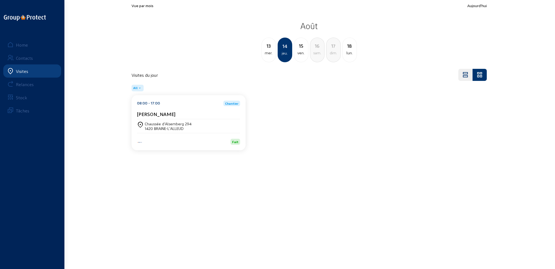
click at [271, 53] on div "mer." at bounding box center [269, 53] width 14 height 7
click at [271, 53] on div "mar." at bounding box center [269, 53] width 14 height 7
click at [271, 53] on div "lun." at bounding box center [269, 53] width 14 height 7
click at [271, 53] on div "dim." at bounding box center [269, 53] width 14 height 7
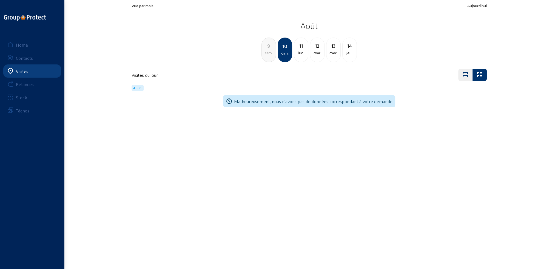
click at [271, 53] on div "sam." at bounding box center [269, 53] width 14 height 7
click at [271, 52] on div "ven." at bounding box center [269, 53] width 14 height 7
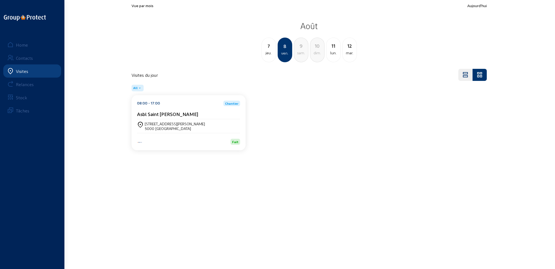
click at [271, 52] on div "jeu." at bounding box center [269, 53] width 14 height 7
click at [271, 52] on div "mer." at bounding box center [269, 53] width 14 height 7
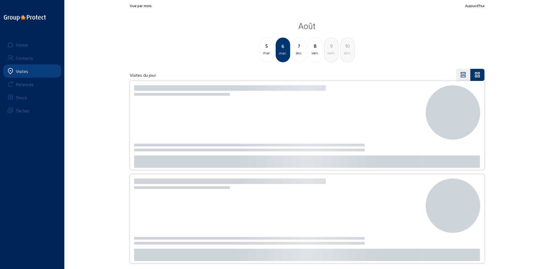
click at [271, 52] on div "mar." at bounding box center [267, 53] width 14 height 7
